Goal: Task Accomplishment & Management: Manage account settings

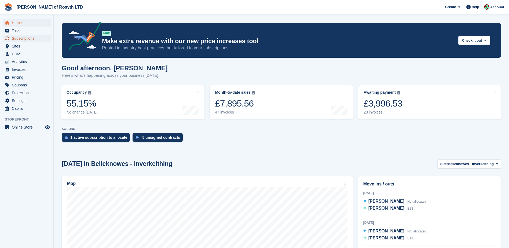
click at [18, 39] on span "Subscriptions" at bounding box center [28, 39] width 32 height 8
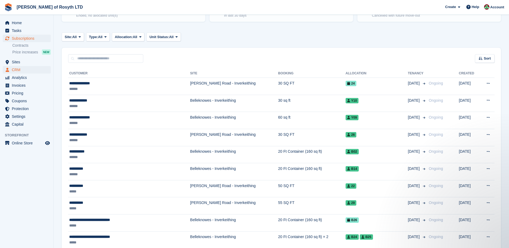
scroll to position [27, 0]
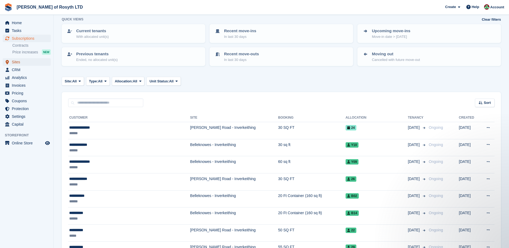
click at [14, 61] on span "Sites" at bounding box center [28, 62] width 32 height 8
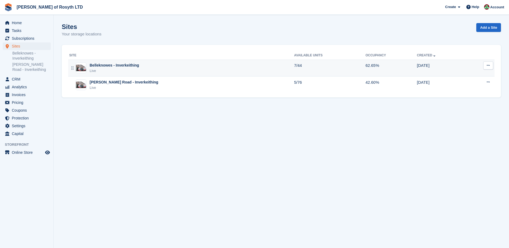
click at [117, 68] on div "Live" at bounding box center [114, 70] width 49 height 5
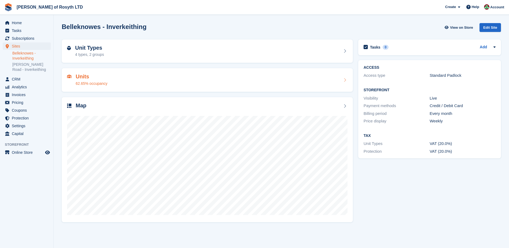
click at [81, 79] on h2 "Units" at bounding box center [92, 76] width 32 height 6
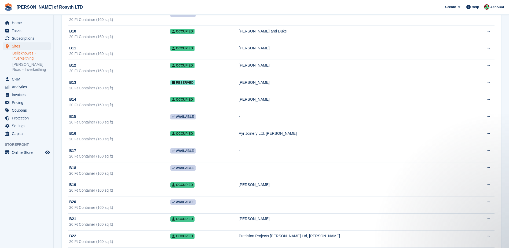
scroll to position [188, 0]
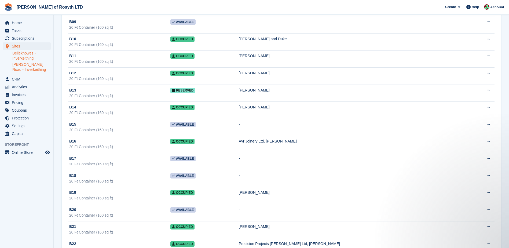
click at [21, 68] on link "[PERSON_NAME] Road - Inverkeithing" at bounding box center [31, 67] width 38 height 10
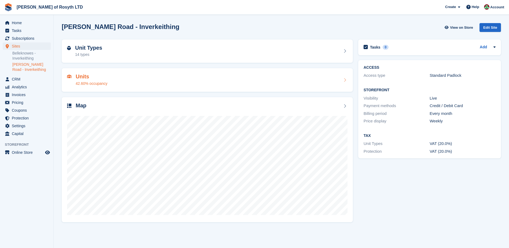
click at [102, 80] on div "Units 42.60% occupancy" at bounding box center [92, 79] width 32 height 13
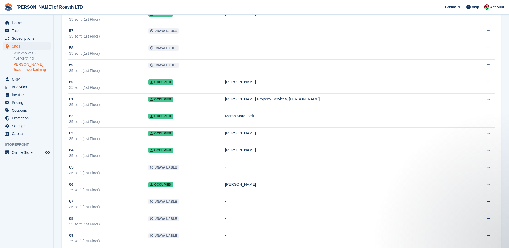
scroll to position [1019, 0]
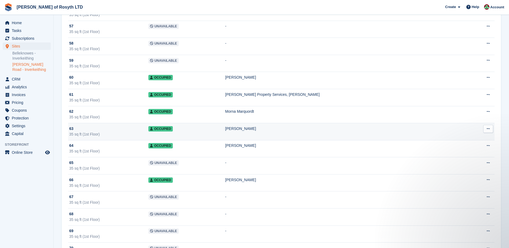
click at [172, 129] on span "Occupied" at bounding box center [160, 128] width 24 height 5
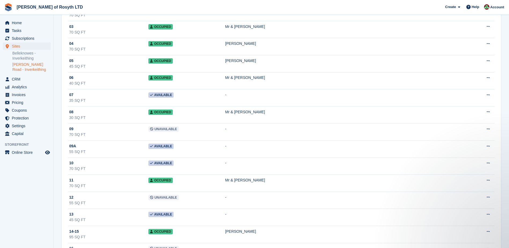
scroll to position [80, 0]
click at [23, 38] on span "Subscriptions" at bounding box center [28, 39] width 32 height 8
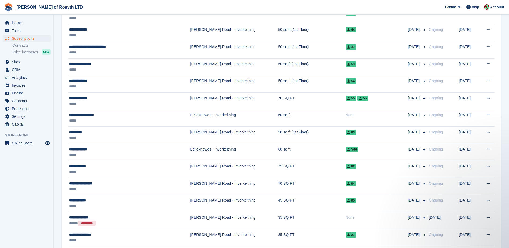
scroll to position [510, 0]
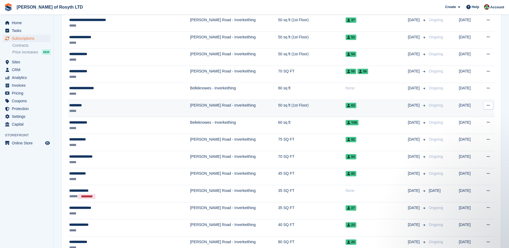
click at [79, 107] on div "*********" at bounding box center [114, 105] width 90 height 6
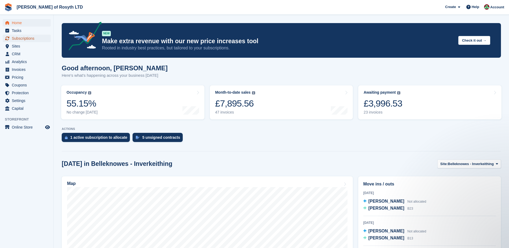
click at [23, 39] on span "Subscriptions" at bounding box center [28, 39] width 32 height 8
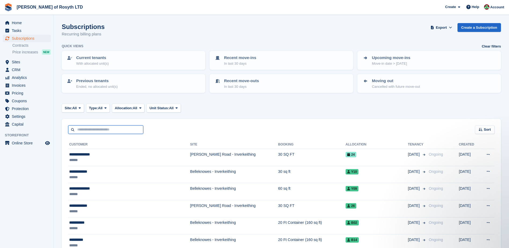
click at [97, 131] on input "text" at bounding box center [105, 129] width 75 height 9
type input "********"
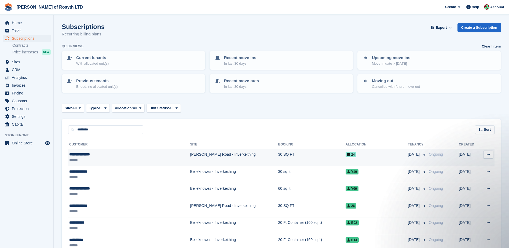
scroll to position [80, 0]
